Goal: Find specific page/section: Find specific page/section

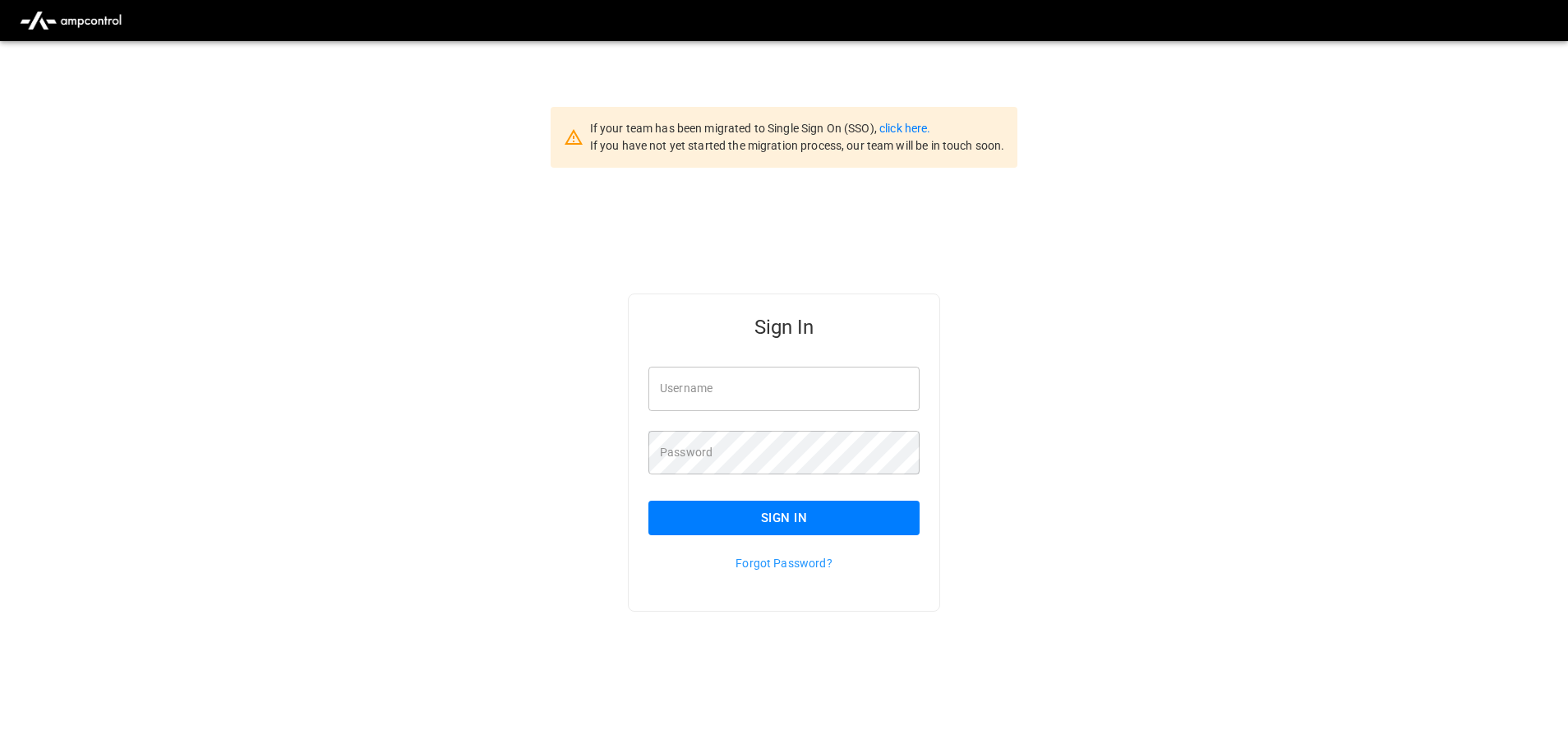
type input "**********"
click at [784, 388] on input "**********" at bounding box center [784, 388] width 271 height 43
click at [796, 519] on button "Sign In" at bounding box center [784, 518] width 271 height 35
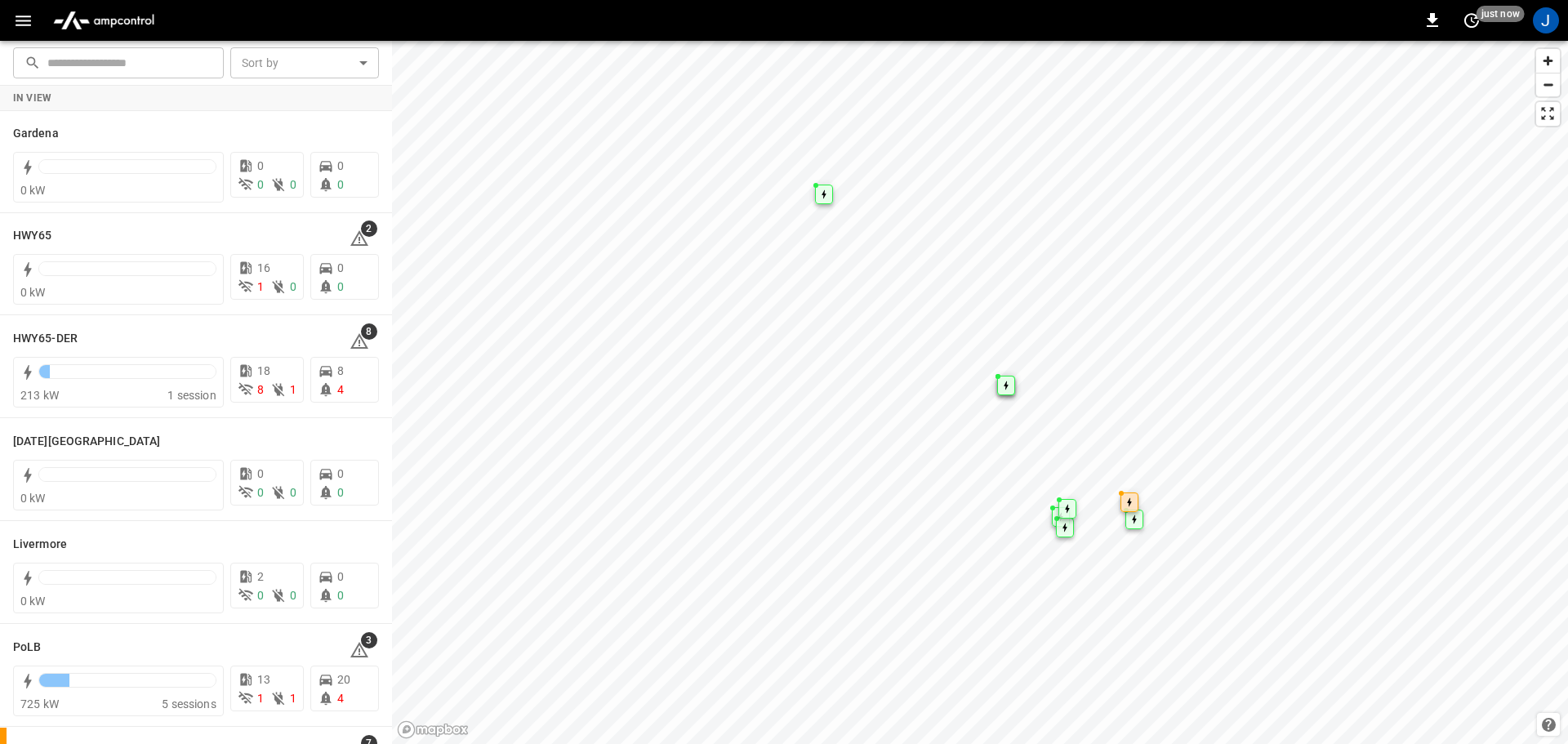
click at [19, 26] on icon "button" at bounding box center [23, 21] width 21 height 21
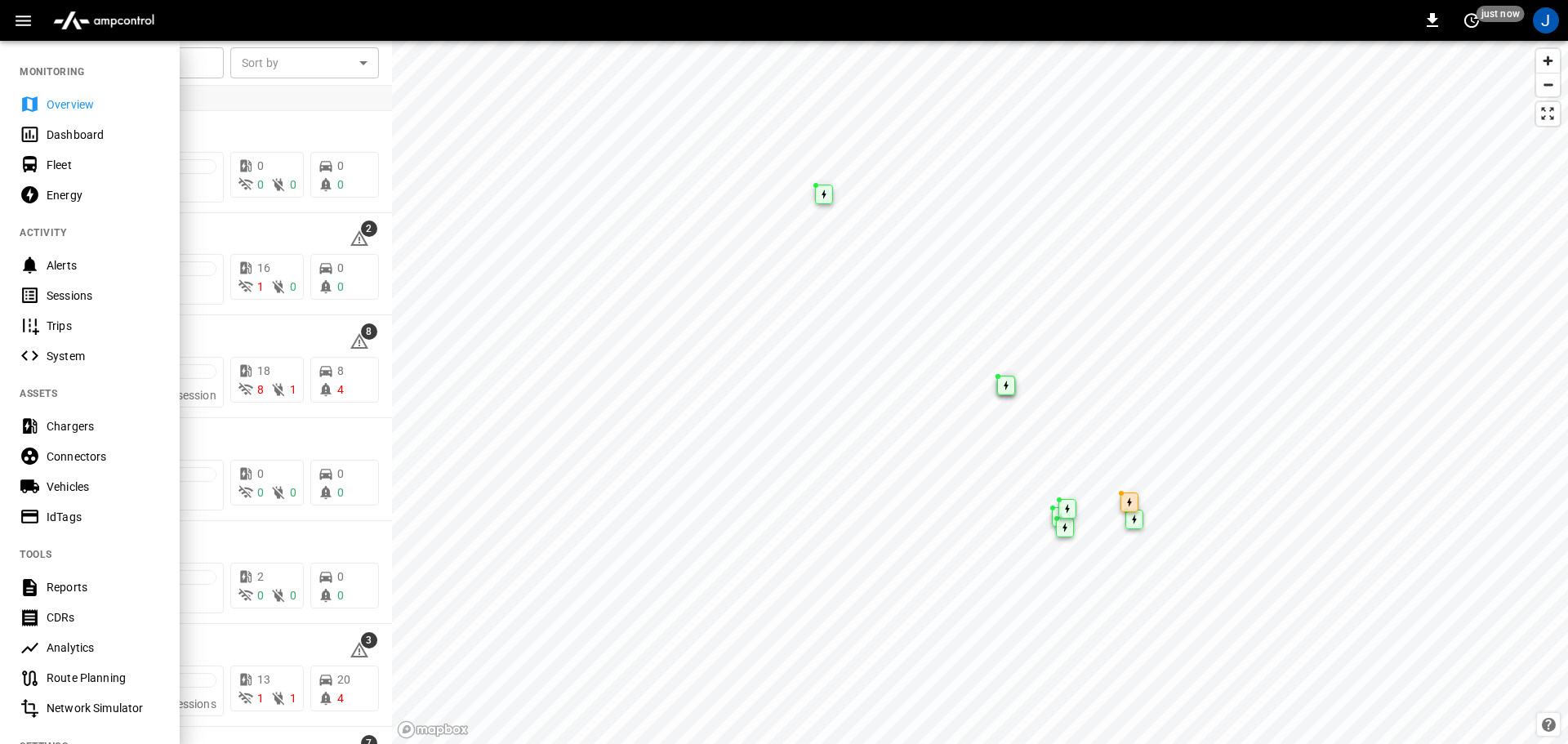
click at [53, 131] on div "Dashboard" at bounding box center [103, 134] width 113 height 16
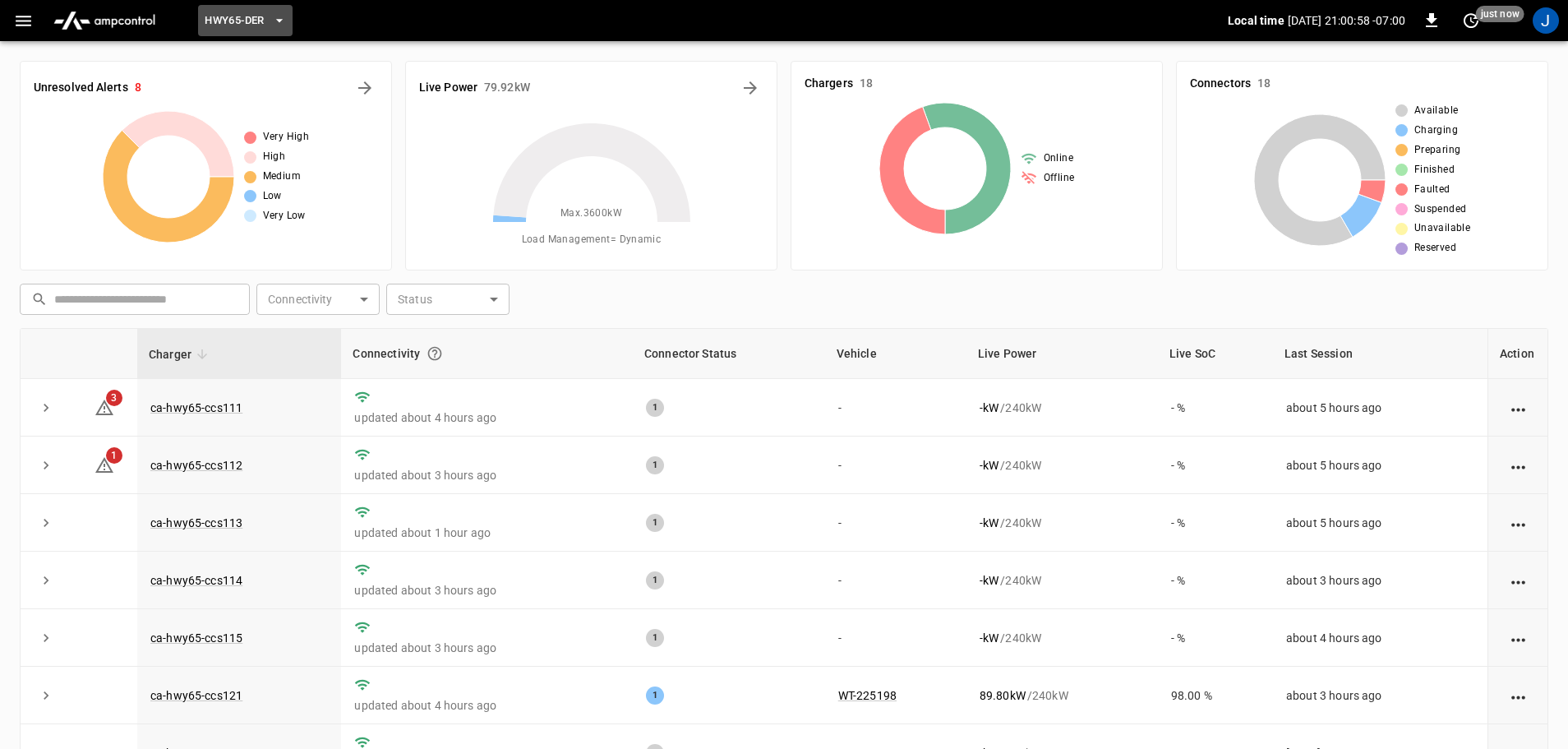
click at [258, 25] on span "HWY65-DER" at bounding box center [234, 21] width 59 height 19
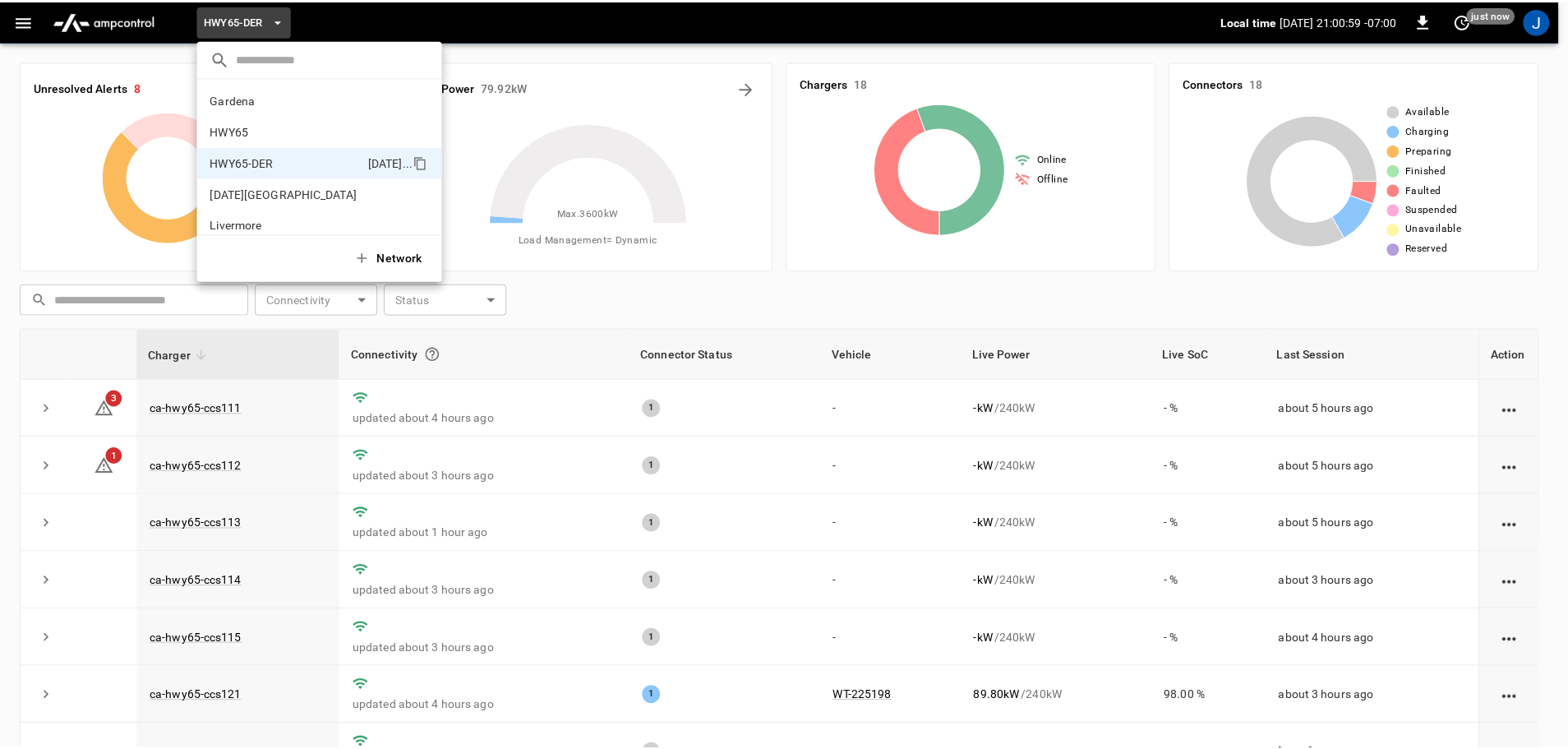
scroll to position [58, 0]
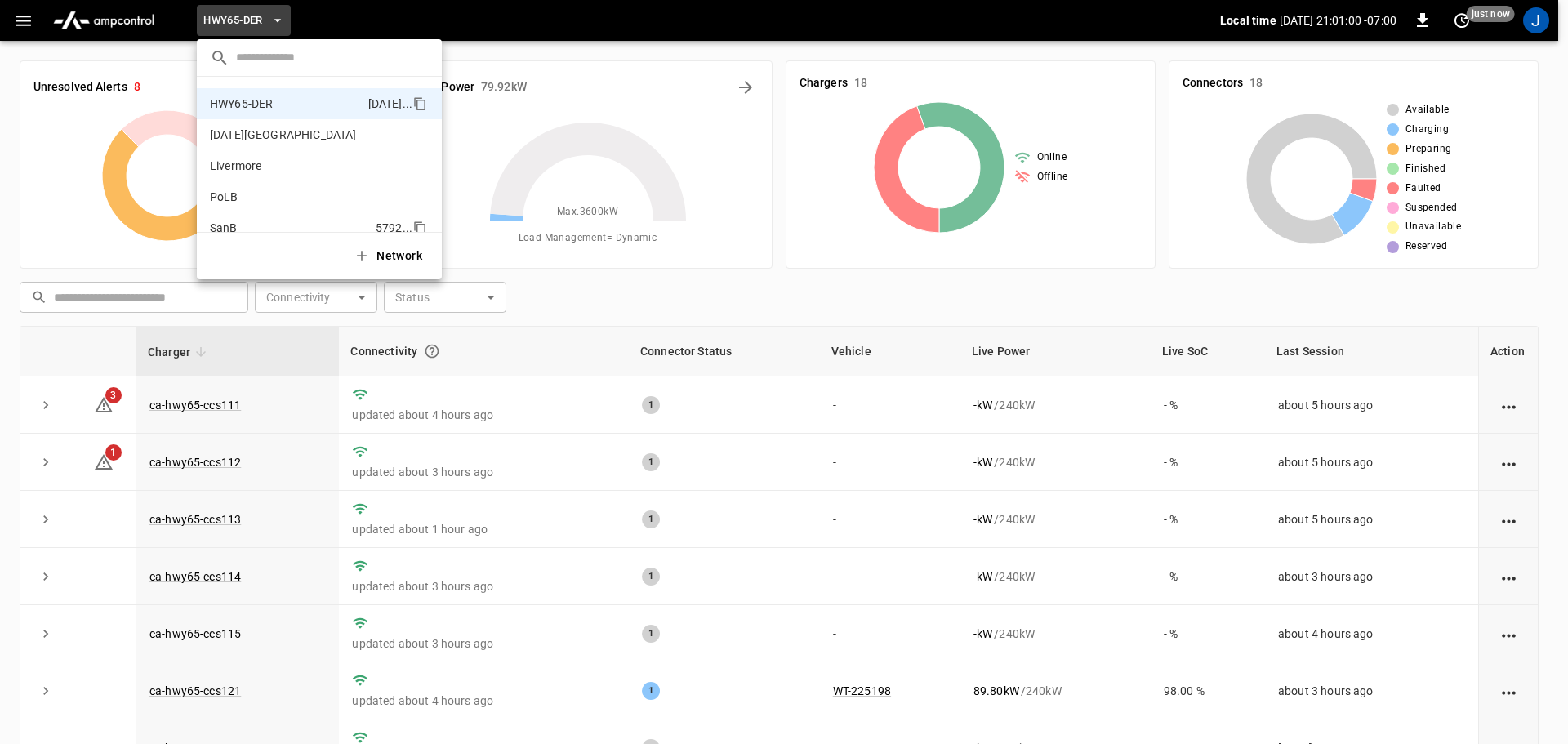
click at [231, 223] on p "SanB" at bounding box center [224, 227] width 28 height 16
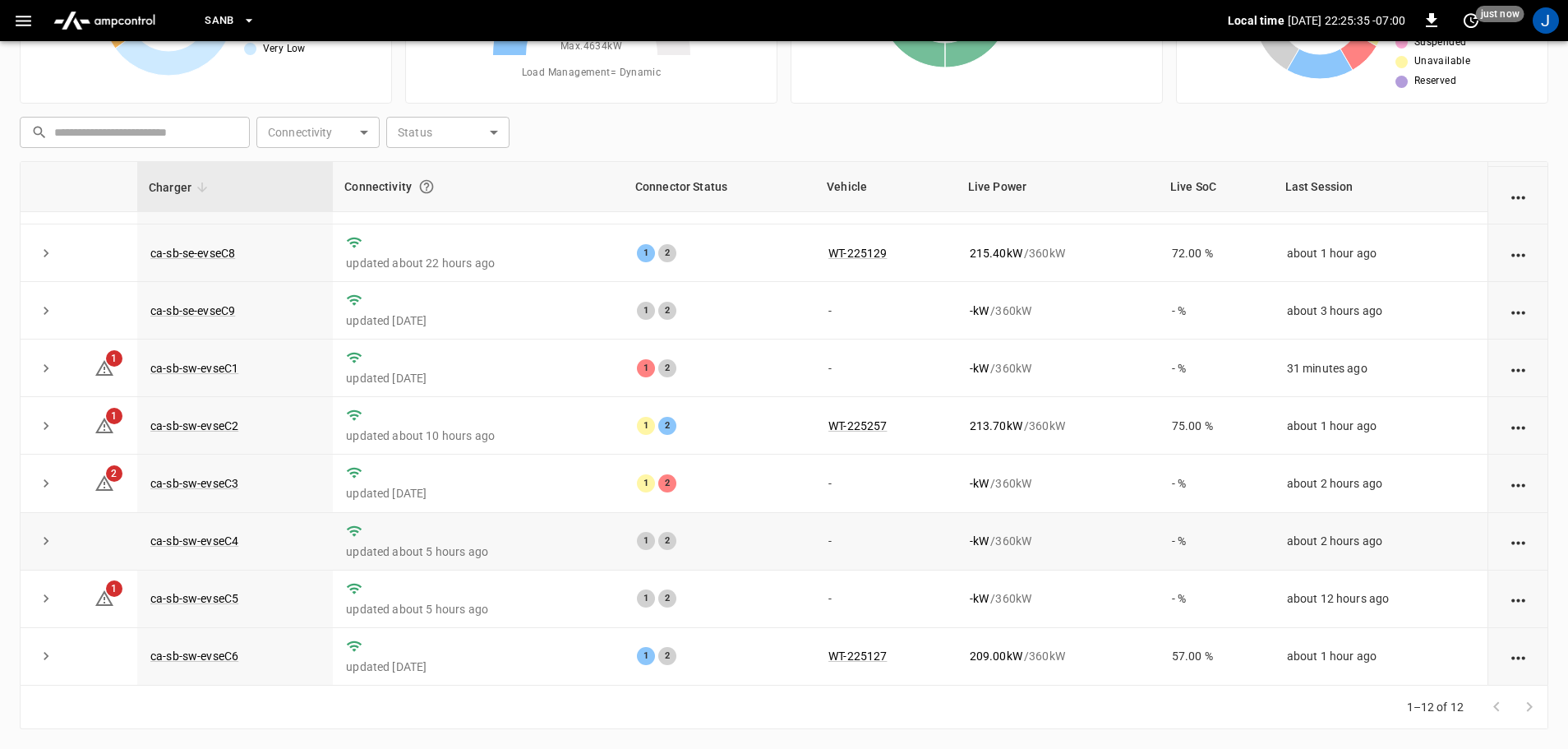
scroll to position [0, 0]
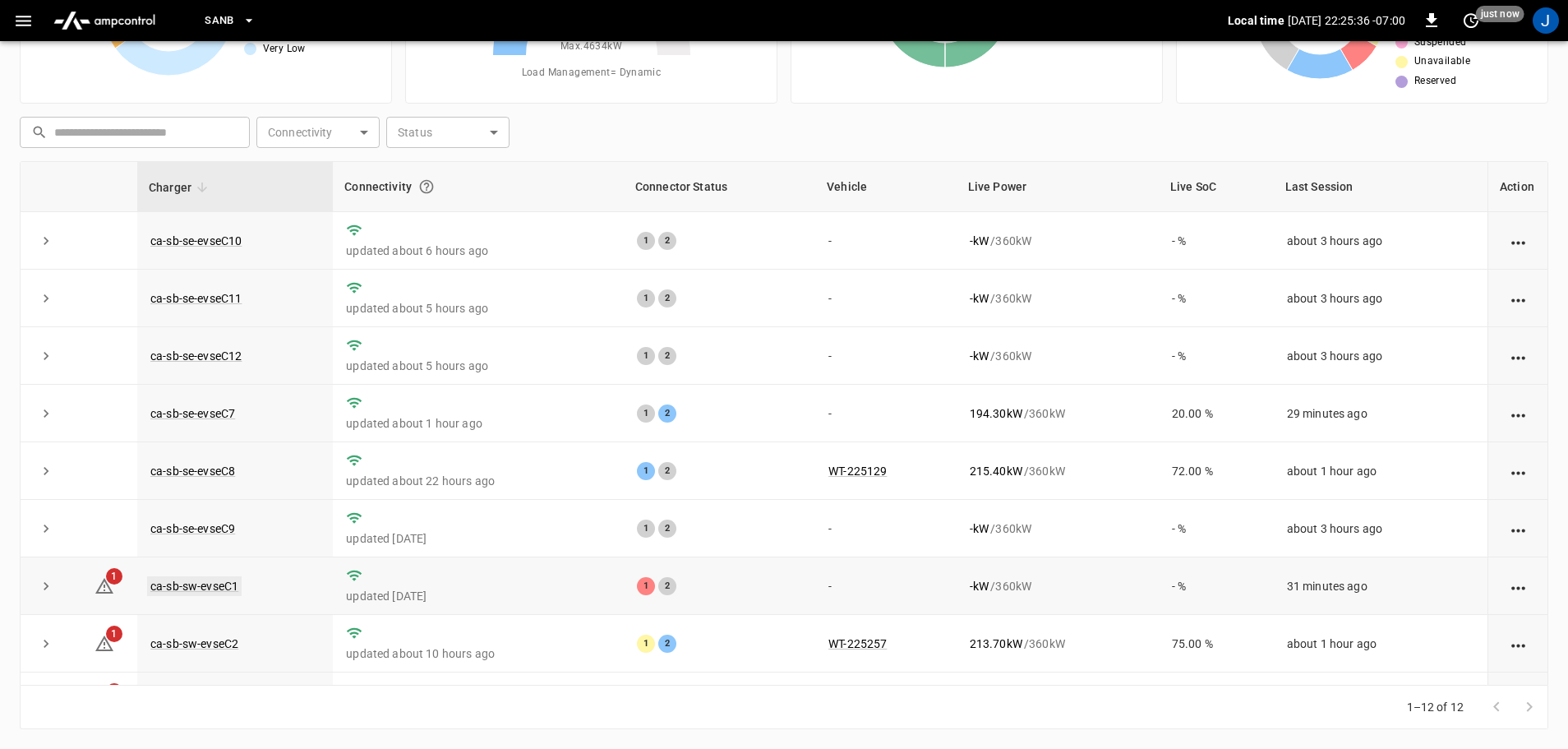
click at [199, 593] on link "ca-sb-sw-evseC1" at bounding box center [194, 586] width 94 height 20
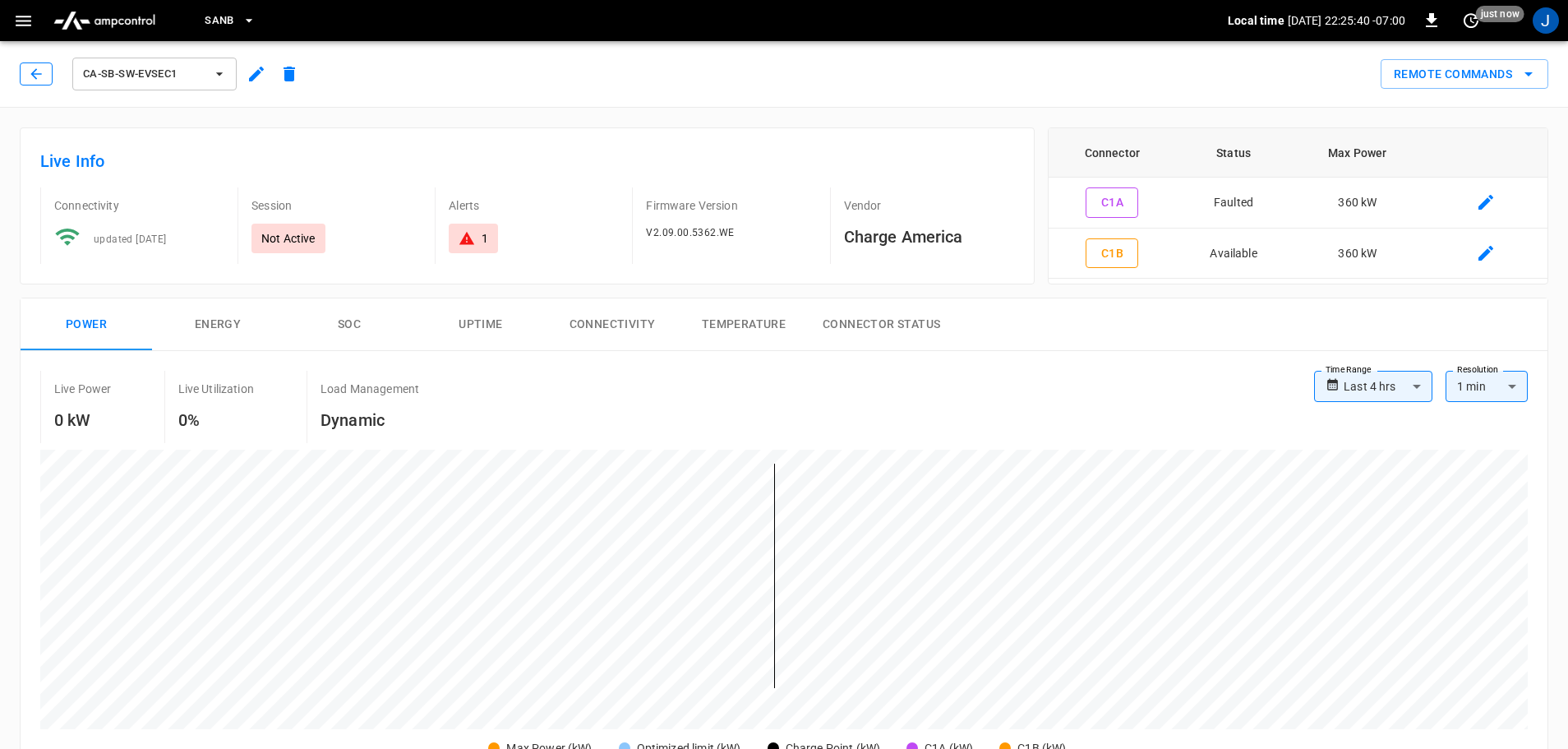
click at [38, 65] on button "button" at bounding box center [36, 74] width 33 height 23
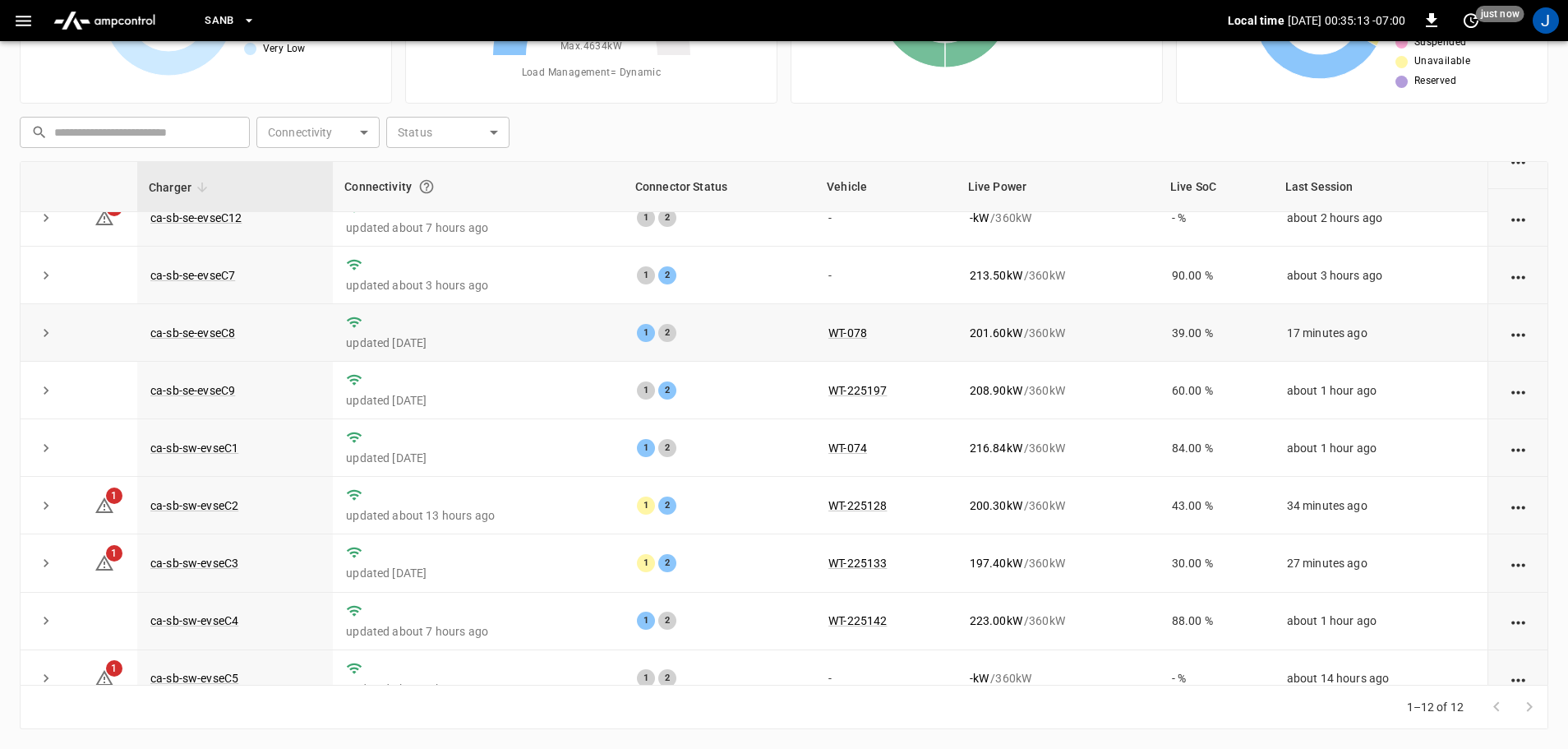
scroll to position [228, 0]
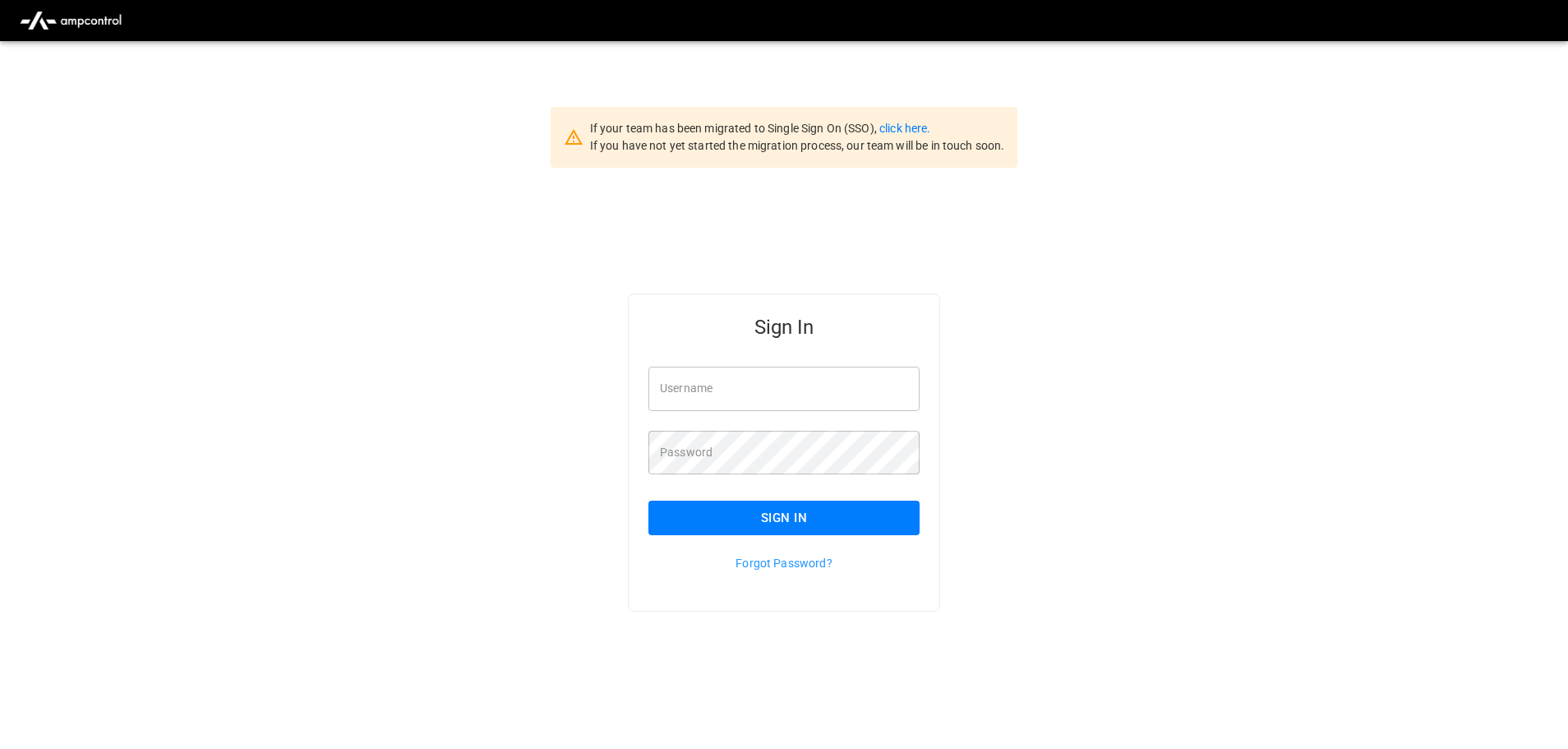
scroll to position [42, 0]
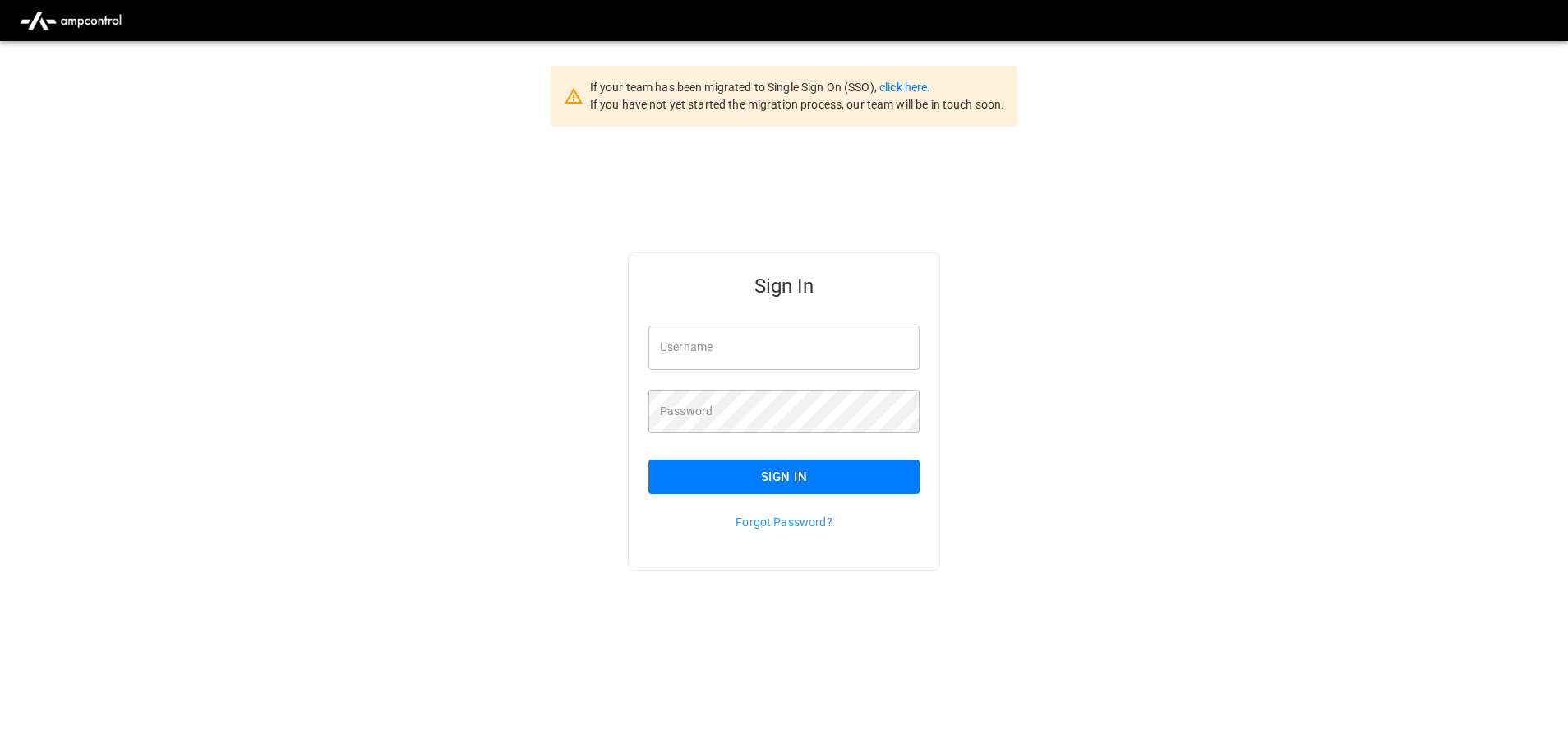
type input "**********"
click at [793, 354] on input "**********" at bounding box center [784, 348] width 271 height 43
drag, startPoint x: 761, startPoint y: 474, endPoint x: 1534, endPoint y: 592, distance: 782.0
click at [761, 473] on button "Sign In" at bounding box center [784, 477] width 271 height 35
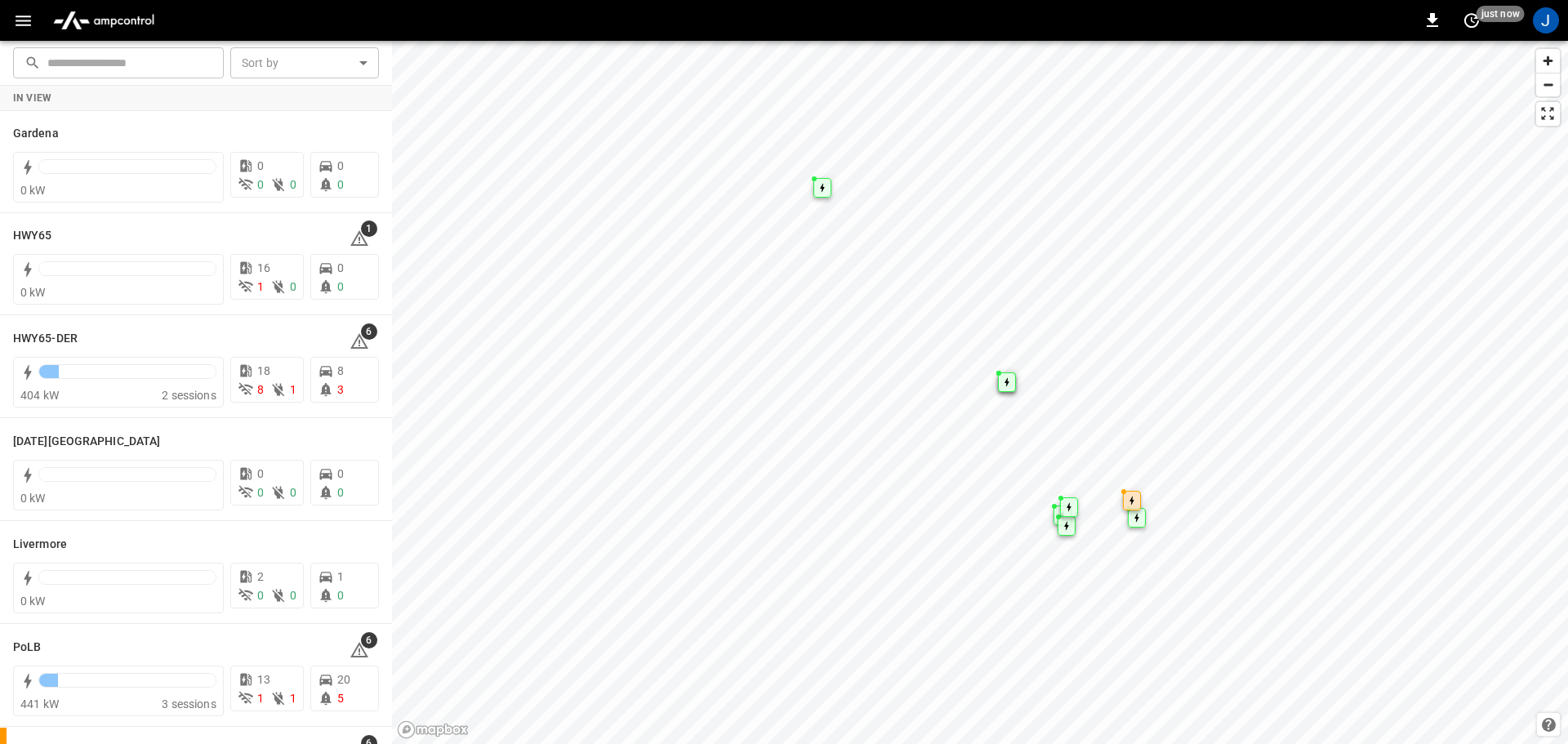
click at [16, 28] on icon "button" at bounding box center [23, 21] width 21 height 21
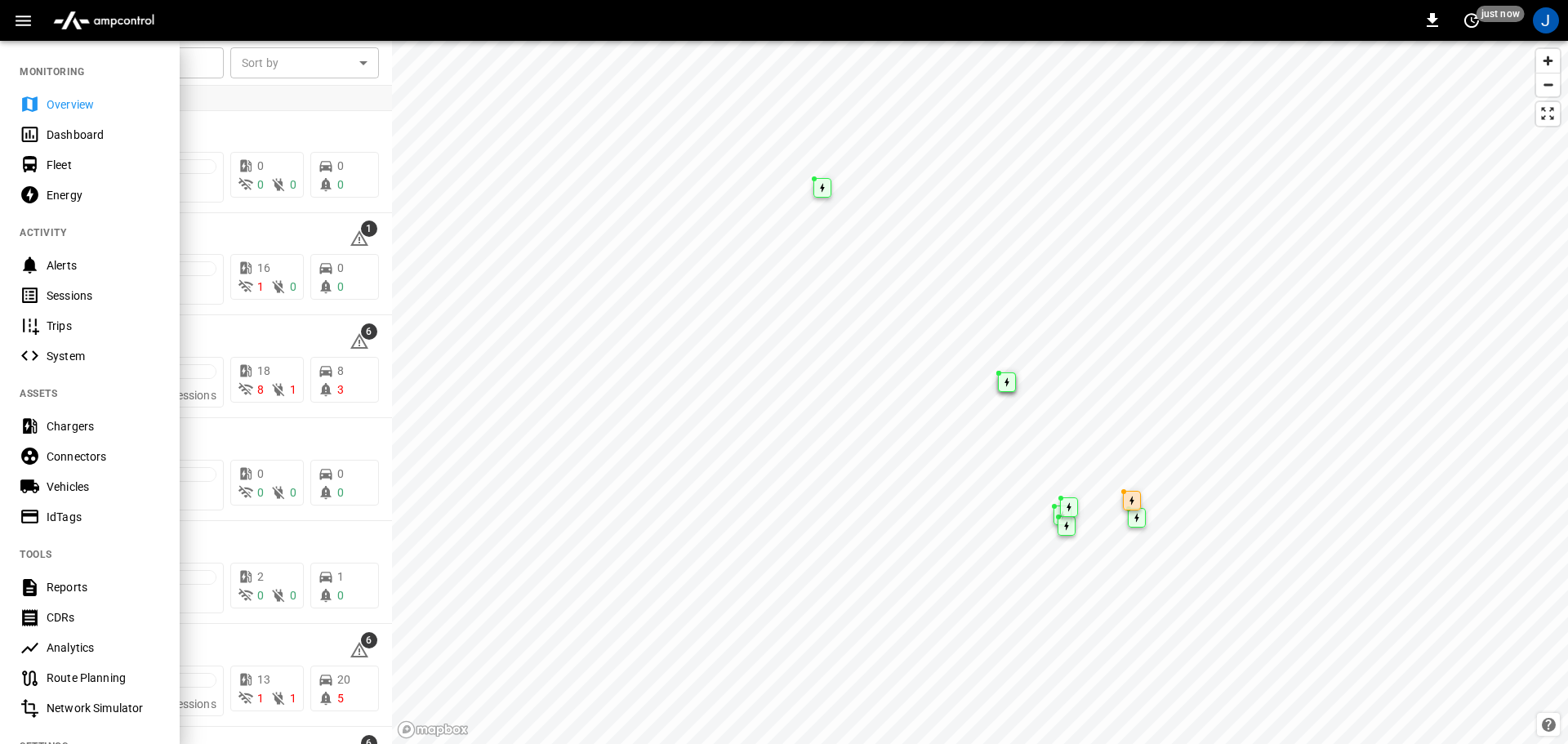
click at [73, 136] on div "Dashboard" at bounding box center [103, 134] width 113 height 16
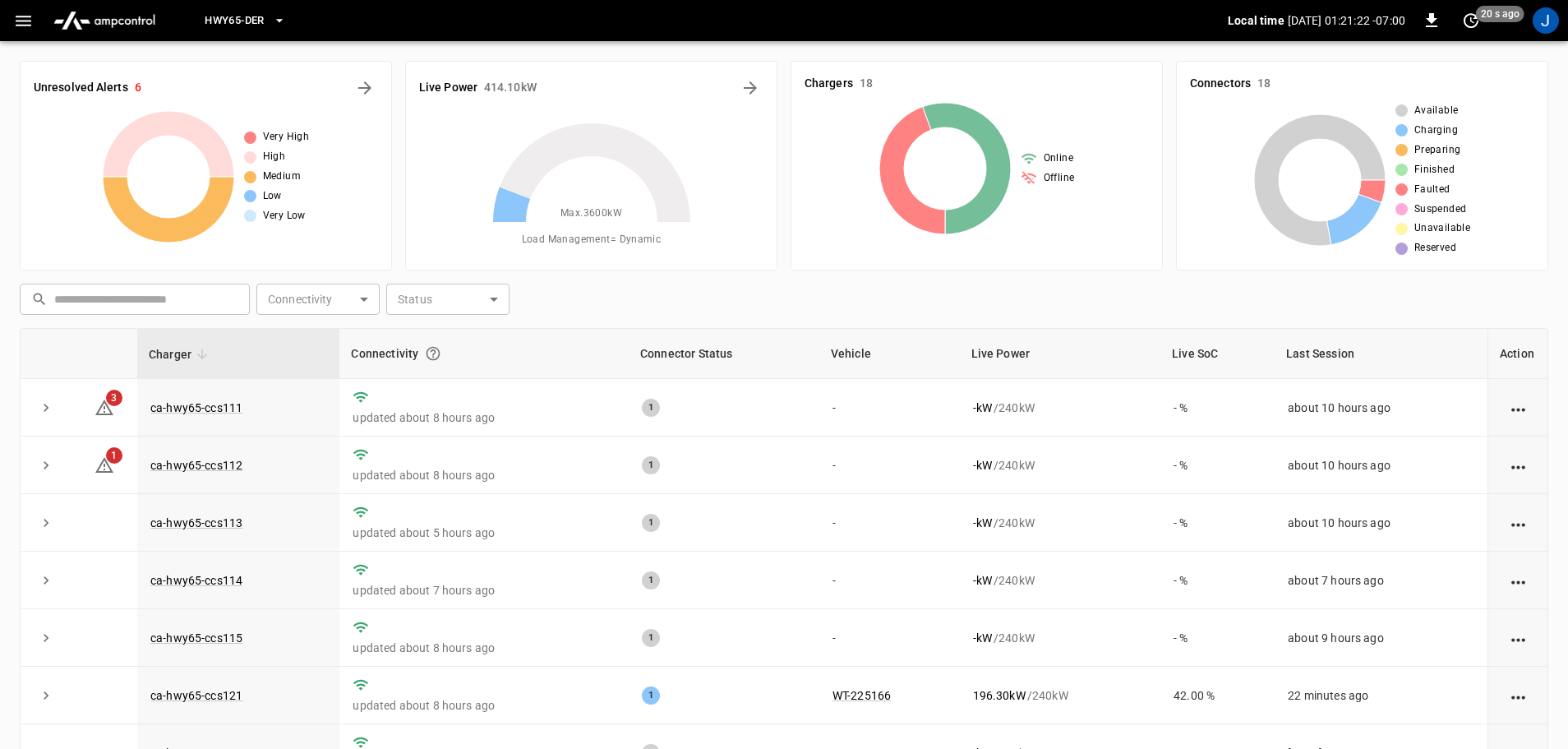
click at [271, 23] on button "HWY65-DER" at bounding box center [244, 21] width 93 height 32
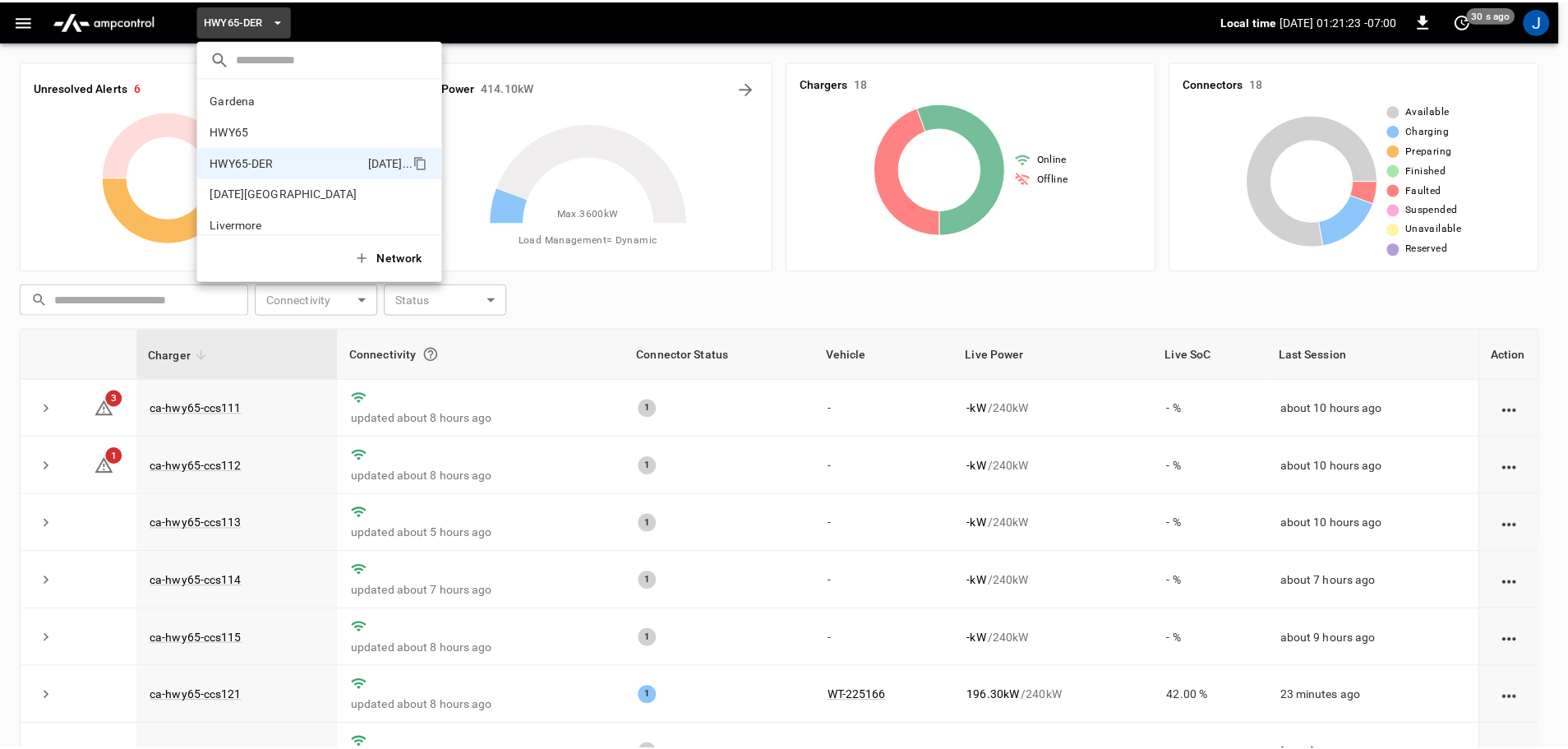
scroll to position [58, 0]
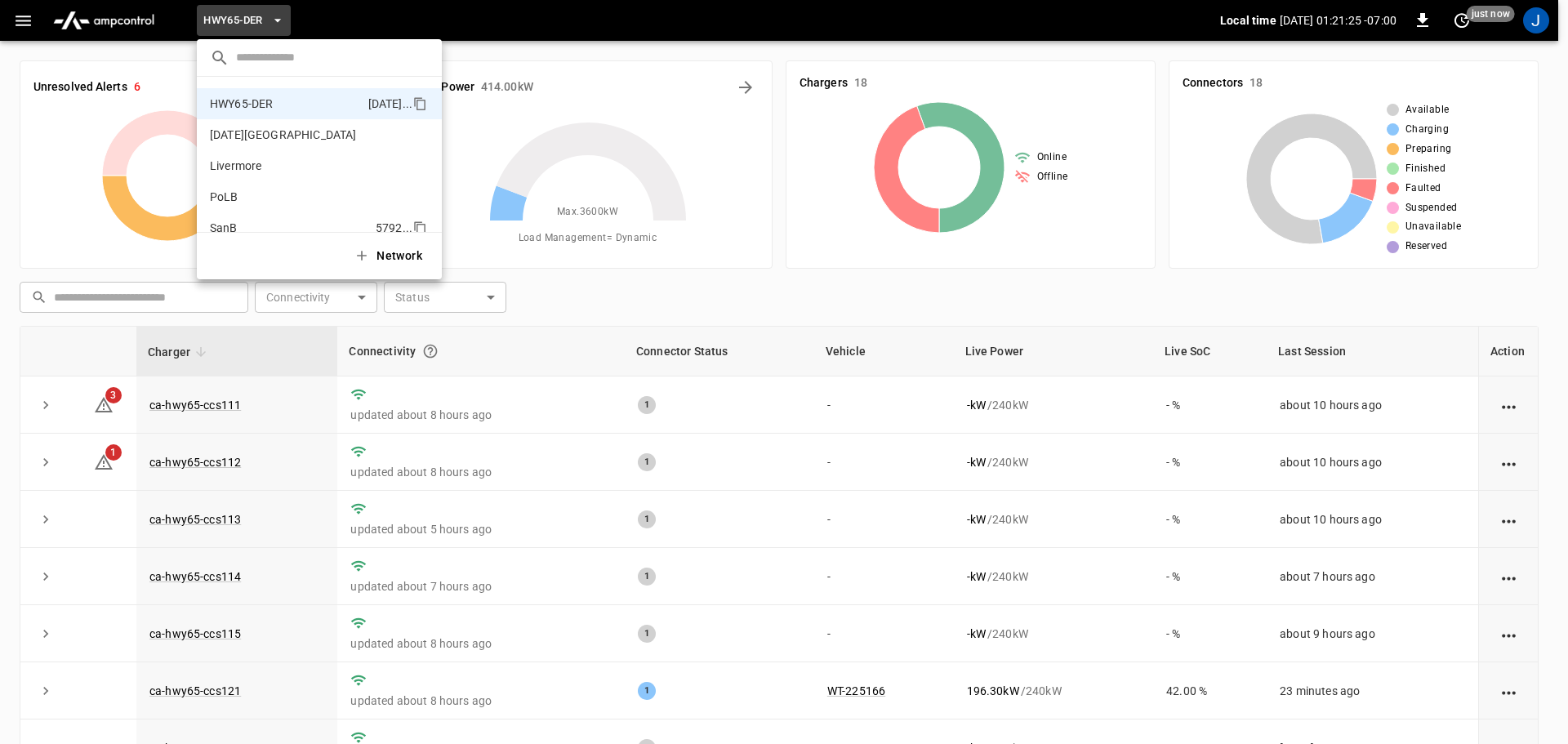
click at [223, 220] on p "SanB" at bounding box center [224, 227] width 28 height 16
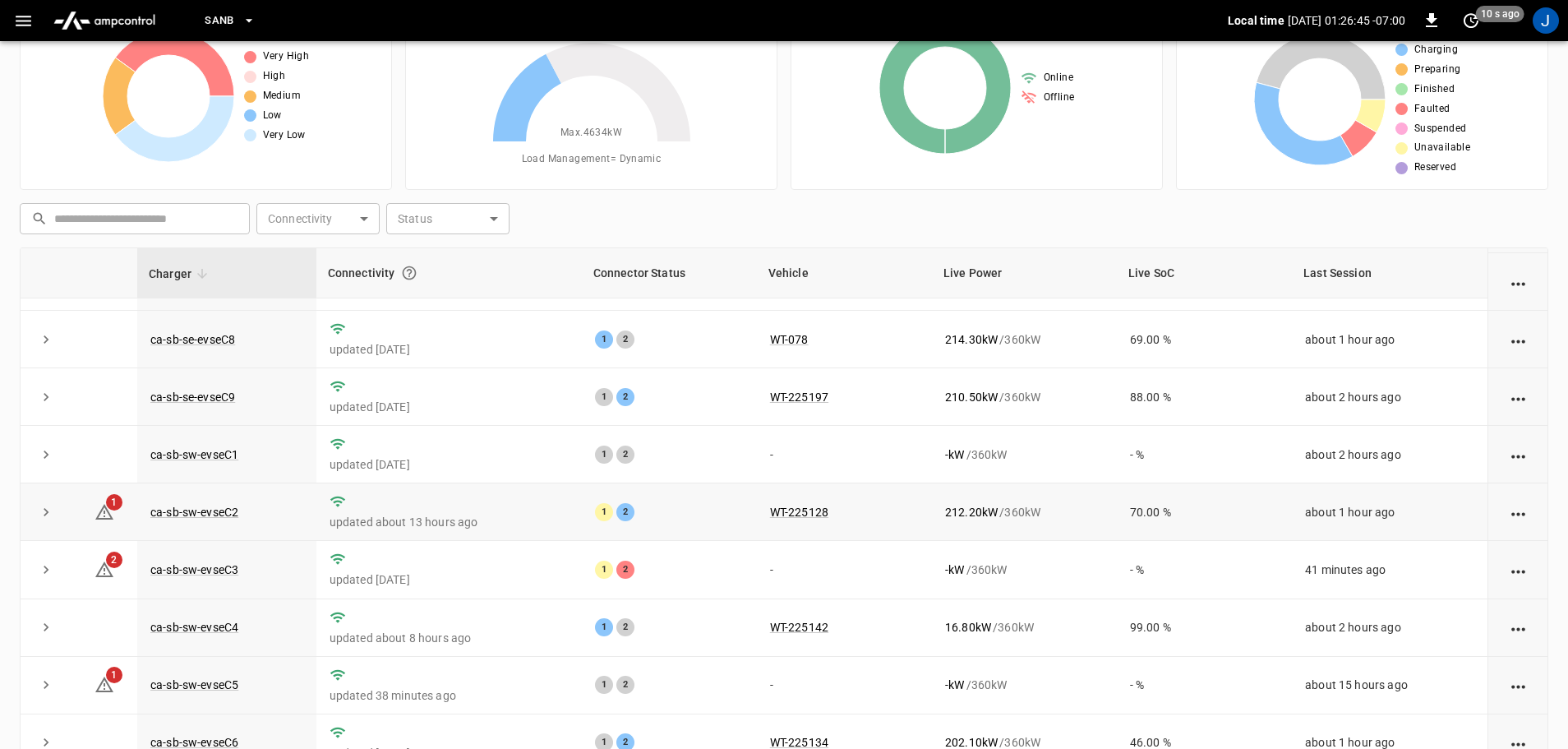
scroll to position [167, 0]
